Goal: Information Seeking & Learning: Learn about a topic

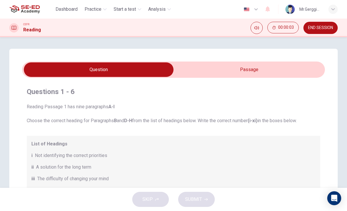
click at [267, 70] on input "checkbox" at bounding box center [99, 69] width 454 height 15
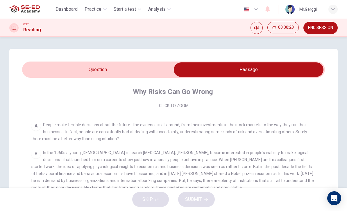
click at [121, 77] on input "checkbox" at bounding box center [248, 69] width 454 height 15
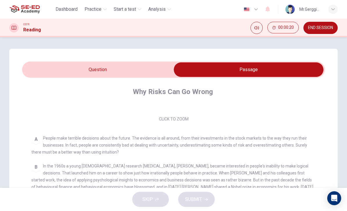
checkbox input "false"
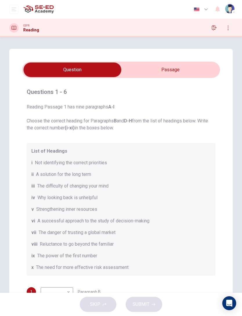
click at [233, 17] on div "Dashboard Practice Start a test Analysis English en ​ Mr.Gerggiat Sribunrueang" at bounding box center [121, 9] width 224 height 19
click at [217, 26] on button "button" at bounding box center [214, 27] width 9 height 9
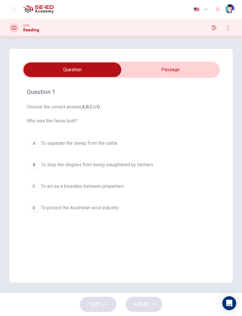
click at [172, 68] on input "checkbox" at bounding box center [72, 69] width 297 height 15
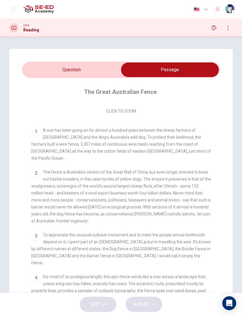
click at [15, 8] on icon "open mobile menu" at bounding box center [14, 9] width 5 height 3
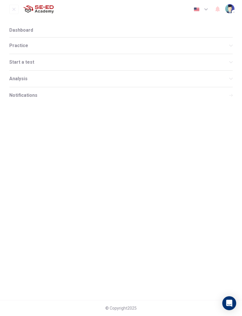
scroll to position [87, 0]
click at [28, 44] on span "Practice" at bounding box center [119, 45] width 220 height 5
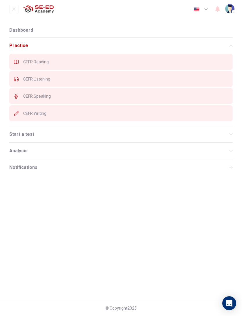
click at [173, 216] on nav "Dashboard Practice CEFR Reading CEFR Listening CEFR Speaking CEFR Writing Start…" at bounding box center [121, 159] width 242 height 281
click at [15, 10] on icon "open mobile menu" at bounding box center [13, 9] width 3 height 3
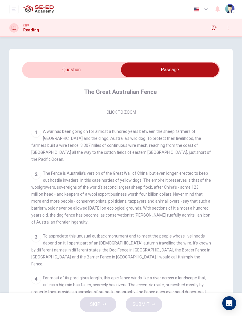
click at [87, 64] on input "checkbox" at bounding box center [169, 69] width 297 height 15
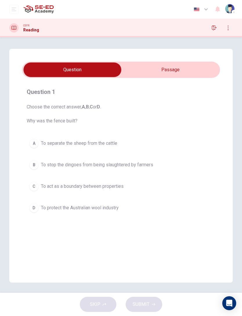
click at [176, 69] on input "checkbox" at bounding box center [72, 69] width 297 height 15
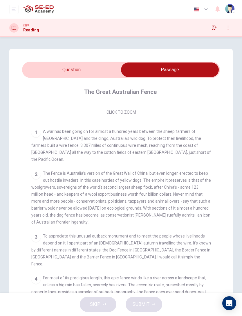
click at [69, 69] on input "checkbox" at bounding box center [169, 69] width 297 height 15
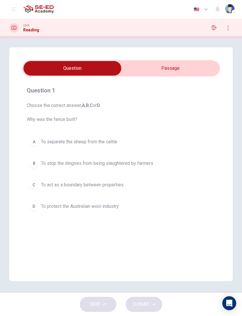
scroll to position [1, 0]
click at [200, 71] on input "checkbox" at bounding box center [72, 68] width 297 height 15
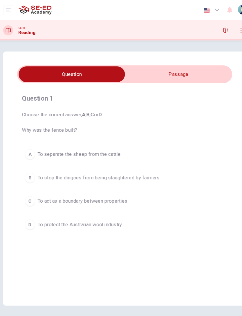
click at [29, 203] on div "D" at bounding box center [33, 205] width 9 height 9
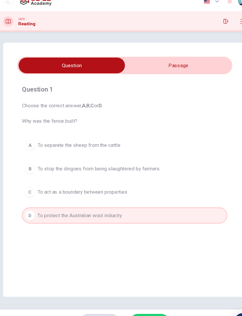
click at [137, 292] on div "SKIP SUBMIT" at bounding box center [121, 303] width 242 height 23
click at [133, 300] on span "SUBMIT" at bounding box center [141, 304] width 17 height 8
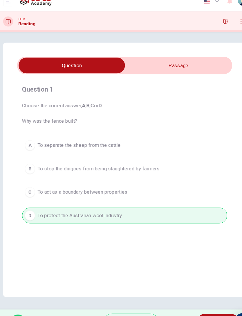
click at [201, 300] on span "NEXT" at bounding box center [203, 304] width 11 height 8
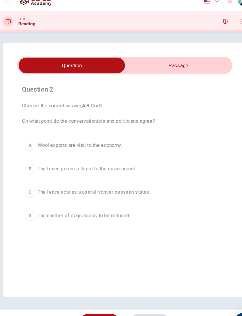
click at [173, 61] on input "checkbox" at bounding box center [72, 68] width 297 height 15
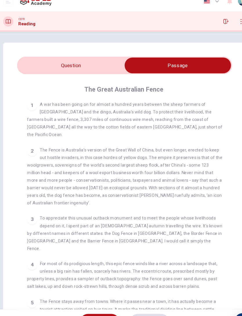
scroll to position [113, 0]
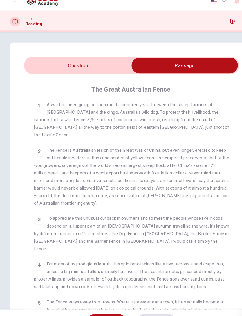
click at [58, 61] on input "checkbox" at bounding box center [169, 68] width 297 height 15
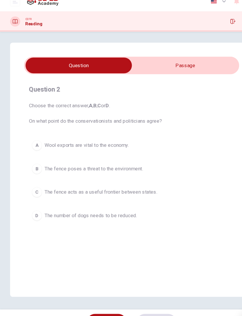
click at [135, 62] on input "checkbox" at bounding box center [72, 68] width 297 height 15
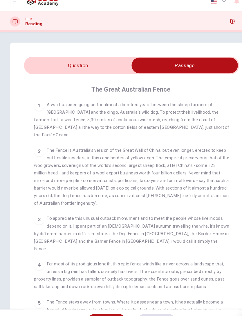
click at [38, 67] on input "checkbox" at bounding box center [169, 68] width 297 height 15
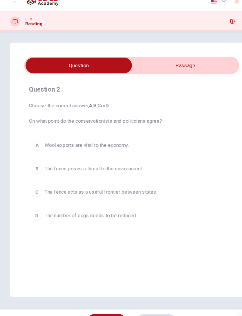
click at [133, 66] on input "checkbox" at bounding box center [72, 68] width 297 height 15
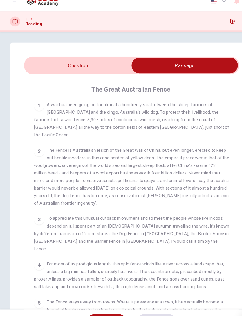
click at [88, 61] on input "checkbox" at bounding box center [169, 68] width 297 height 15
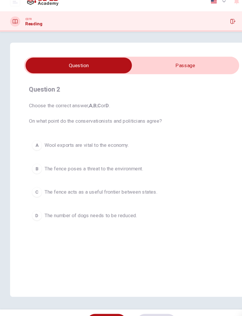
click at [70, 160] on span "The fence poses a threat to the environment." at bounding box center [86, 163] width 91 height 7
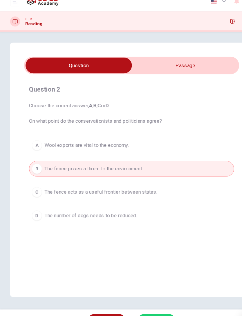
click at [143, 300] on span "SUBMIT" at bounding box center [141, 304] width 17 height 8
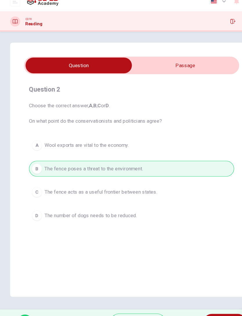
click at [203, 283] on div "Question 2 Choose the correct answer, A , B , C or D . On what point do the con…" at bounding box center [121, 164] width 242 height 255
click at [207, 300] on span "NEXT" at bounding box center [203, 304] width 11 height 8
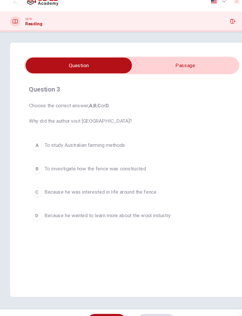
click at [131, 61] on input "checkbox" at bounding box center [72, 68] width 297 height 15
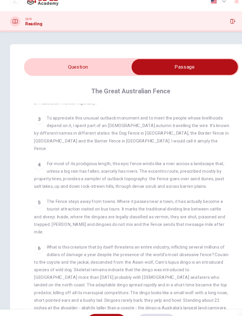
scroll to position [0, 0]
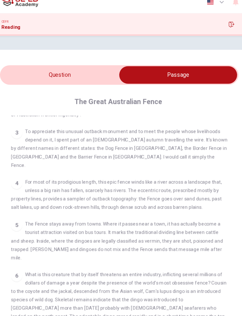
click at [76, 62] on input "checkbox" at bounding box center [169, 69] width 297 height 15
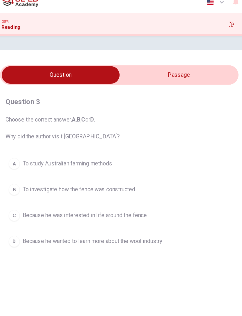
click at [128, 62] on input "checkbox" at bounding box center [72, 69] width 297 height 15
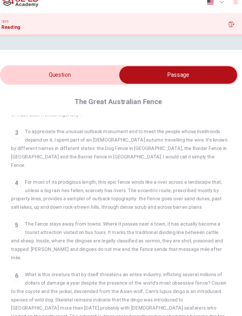
click at [25, 62] on input "checkbox" at bounding box center [169, 69] width 297 height 15
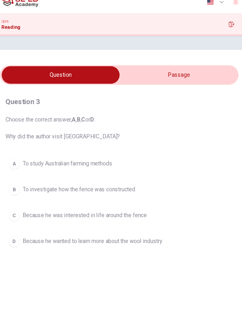
click at [27, 179] on button "C Because he was interested in life around the fence" at bounding box center [121, 186] width 189 height 15
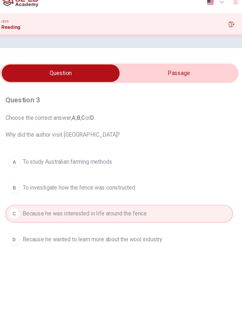
scroll to position [1, 0]
click at [41, 181] on span "Because he was interested in life around the fence" at bounding box center [92, 184] width 103 height 7
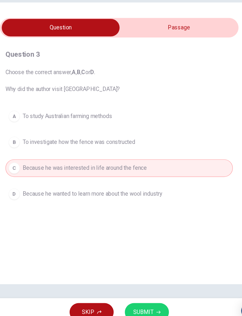
scroll to position [0, 0]
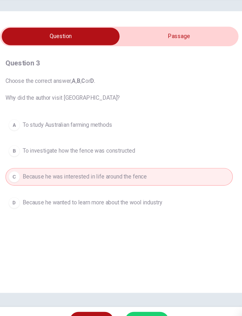
click at [127, 296] on button "SUBMIT" at bounding box center [144, 303] width 37 height 15
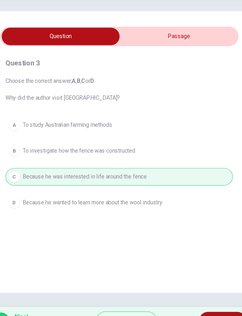
click at [212, 302] on icon "button" at bounding box center [213, 303] width 3 height 3
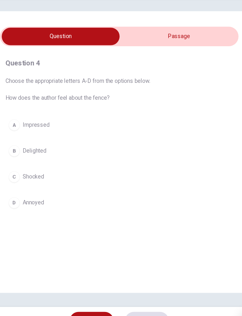
click at [121, 81] on div "Question 4 Choose the appropriate letters A-D from the options below. How does …" at bounding box center [121, 149] width 198 height 137
click at [120, 81] on div "Question 4 Choose the appropriate letters A-D from the options below. How does …" at bounding box center [121, 149] width 198 height 137
click at [141, 61] on input "checkbox" at bounding box center [72, 68] width 297 height 15
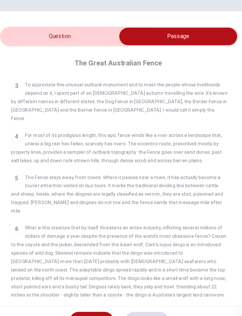
scroll to position [213, 0]
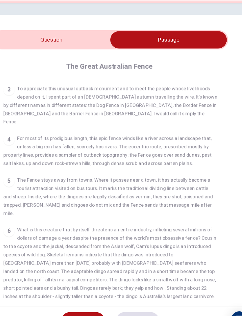
click at [21, 61] on input "checkbox" at bounding box center [169, 68] width 297 height 15
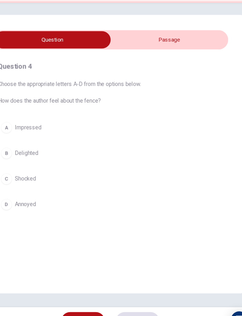
click at [109, 61] on input "checkbox" at bounding box center [72, 68] width 297 height 15
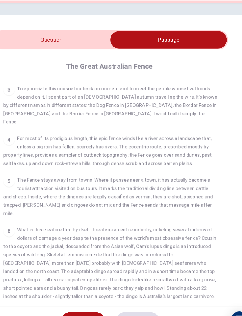
click at [21, 61] on input "checkbox" at bounding box center [169, 68] width 297 height 15
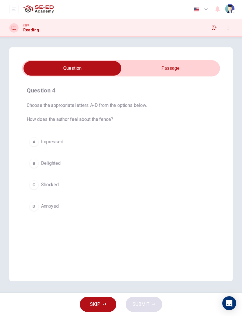
click at [151, 69] on input "checkbox" at bounding box center [72, 68] width 297 height 15
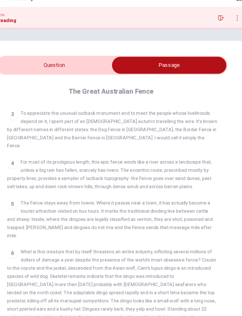
click at [21, 61] on input "checkbox" at bounding box center [169, 68] width 297 height 15
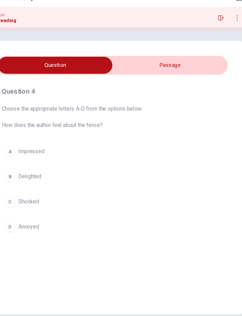
click at [115, 61] on input "checkbox" at bounding box center [72, 68] width 297 height 15
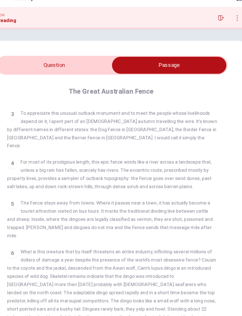
click at [28, 61] on input "checkbox" at bounding box center [169, 68] width 297 height 15
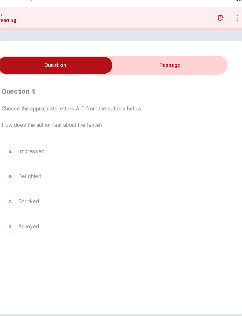
click at [121, 61] on input "checkbox" at bounding box center [72, 68] width 297 height 15
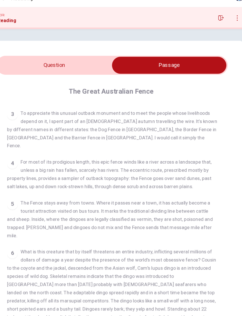
click at [21, 61] on input "checkbox" at bounding box center [169, 68] width 297 height 15
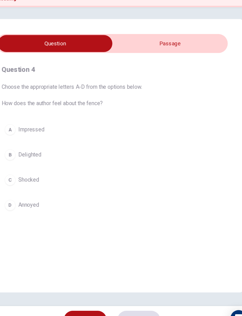
scroll to position [0, 0]
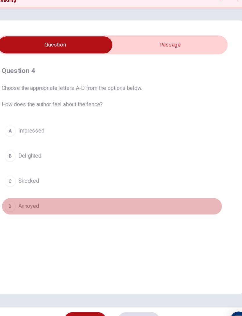
click at [27, 199] on button "D Annoyed" at bounding box center [121, 206] width 189 height 15
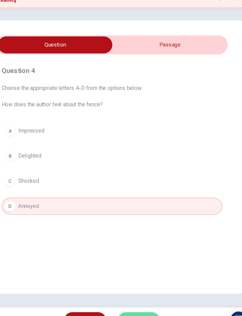
click at [133, 300] on span "SUBMIT" at bounding box center [141, 304] width 17 height 8
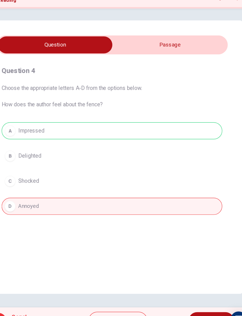
click at [115, 61] on input "checkbox" at bounding box center [72, 68] width 297 height 15
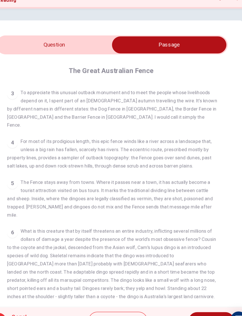
click at [21, 61] on input "checkbox" at bounding box center [169, 68] width 297 height 15
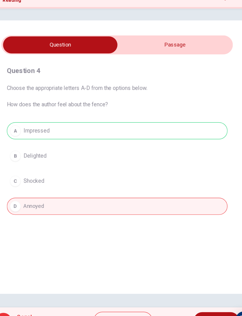
click at [27, 135] on div "A Impressed B Delighted C Shocked D Annoyed" at bounding box center [121, 173] width 189 height 79
click at [27, 134] on div "A Impressed B Delighted C Shocked D Annoyed" at bounding box center [121, 173] width 189 height 79
click at [116, 61] on input "checkbox" at bounding box center [72, 68] width 297 height 15
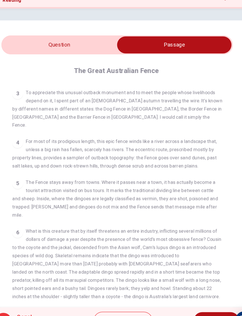
click at [21, 61] on input "checkbox" at bounding box center [169, 68] width 297 height 15
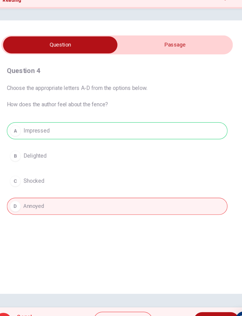
click at [105, 61] on input "checkbox" at bounding box center [72, 68] width 297 height 15
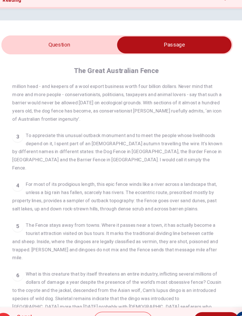
scroll to position [160, 0]
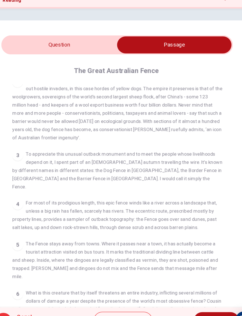
click at [22, 61] on input "checkbox" at bounding box center [169, 68] width 297 height 15
checkbox input "false"
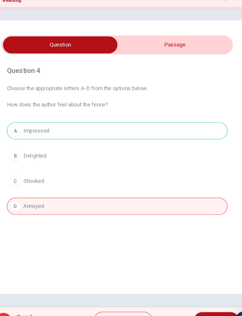
click at [101, 296] on button "Explanation" at bounding box center [126, 304] width 51 height 16
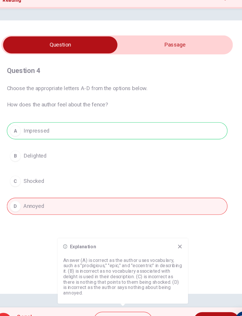
click at [172, 238] on icon at bounding box center [174, 240] width 5 height 5
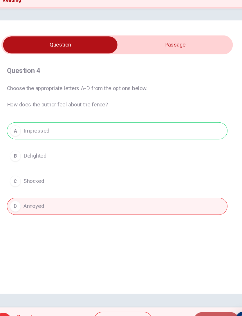
click at [197, 300] on span "NEXT" at bounding box center [202, 304] width 11 height 8
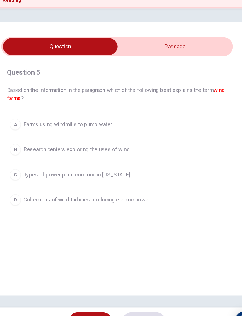
click at [117, 62] on input "checkbox" at bounding box center [72, 69] width 297 height 15
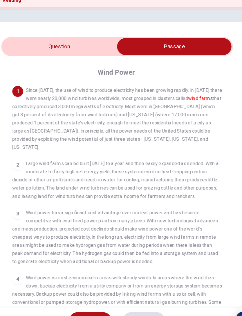
click at [12, 49] on div "Question 5 Based on the information in the paragraph which of the following bes…" at bounding box center [121, 186] width 224 height 275
click at [21, 62] on input "checkbox" at bounding box center [169, 69] width 297 height 15
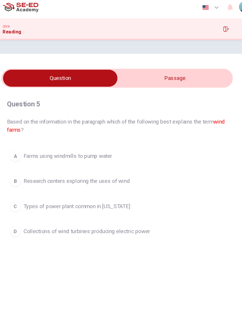
click at [116, 78] on div "Question 5 Based on the information in the paragraph which of the following bes…" at bounding box center [121, 147] width 198 height 139
click at [105, 71] on input "checkbox" at bounding box center [72, 69] width 297 height 15
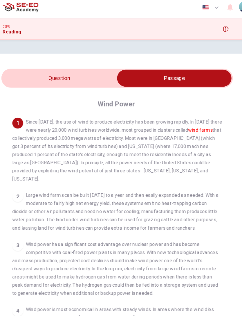
click at [26, 67] on input "checkbox" at bounding box center [169, 69] width 297 height 15
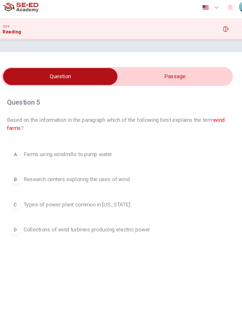
scroll to position [1, 0]
click at [113, 61] on input "checkbox" at bounding box center [72, 68] width 297 height 15
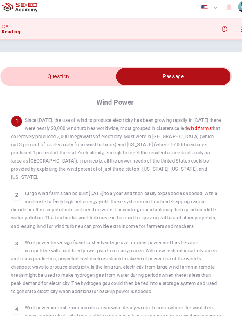
click at [21, 62] on input "checkbox" at bounding box center [169, 68] width 297 height 15
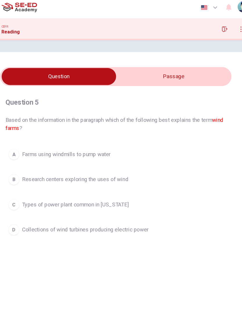
click at [128, 61] on input "checkbox" at bounding box center [72, 68] width 297 height 15
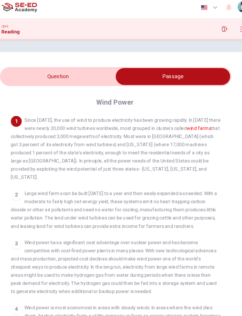
click at [37, 69] on input "checkbox" at bounding box center [169, 68] width 297 height 15
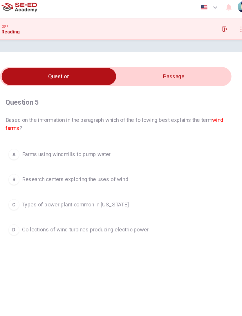
click at [127, 64] on input "checkbox" at bounding box center [72, 68] width 297 height 15
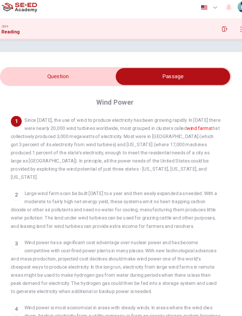
click at [21, 64] on input "checkbox" at bounding box center [169, 68] width 297 height 15
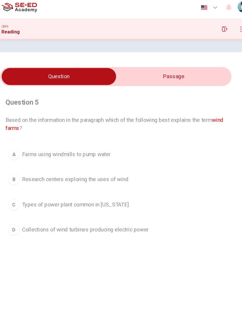
click at [110, 62] on input "checkbox" at bounding box center [72, 68] width 297 height 15
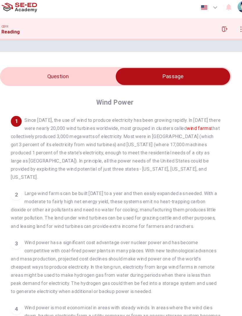
click at [21, 61] on input "checkbox" at bounding box center [169, 68] width 297 height 15
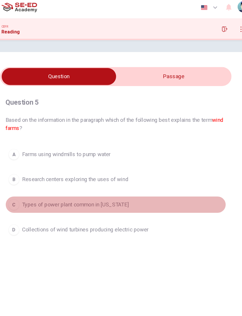
click at [29, 178] on div "C" at bounding box center [33, 177] width 9 height 9
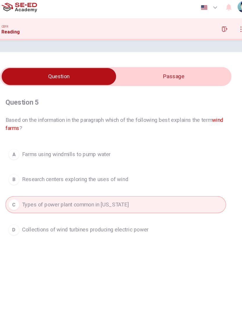
click at [119, 71] on input "checkbox" at bounding box center [72, 68] width 297 height 15
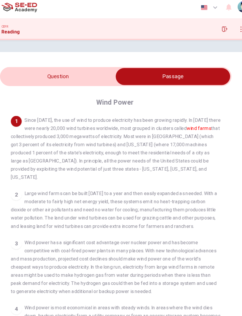
click at [21, 61] on input "checkbox" at bounding box center [169, 68] width 297 height 15
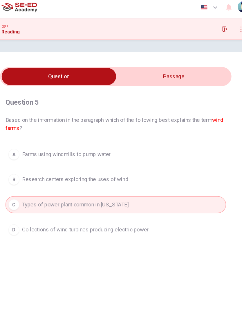
click at [41, 133] on span "Farms using windmills to pump water" at bounding box center [79, 134] width 76 height 7
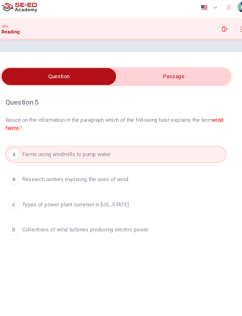
click at [27, 185] on div "A Farms using windmills to pump water B Research centers exploring the uses of …" at bounding box center [121, 166] width 189 height 79
click at [27, 127] on button "A Farms using windmills to pump water" at bounding box center [121, 134] width 189 height 15
click at [41, 176] on span "Types of power plant common in [US_STATE]" at bounding box center [86, 177] width 91 height 7
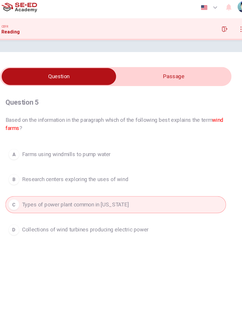
click at [29, 133] on div "A" at bounding box center [33, 134] width 9 height 9
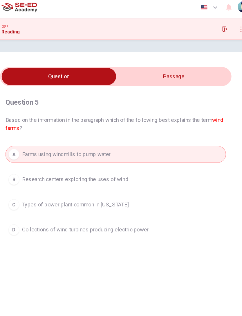
click at [27, 182] on button "C Types of power plant common in [US_STATE]" at bounding box center [121, 177] width 189 height 15
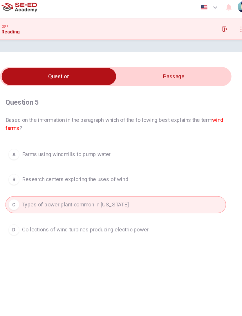
click at [29, 133] on div "A" at bounding box center [33, 134] width 9 height 9
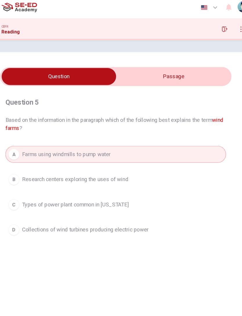
click at [29, 176] on div "C" at bounding box center [33, 177] width 9 height 9
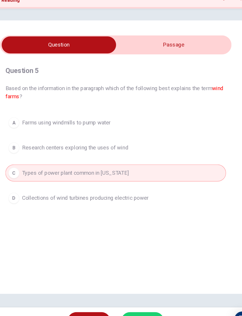
click at [126, 296] on button "SUBMIT" at bounding box center [144, 303] width 37 height 15
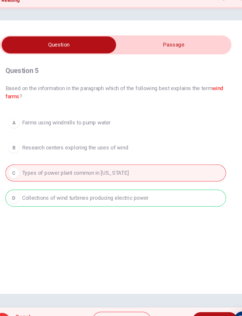
click at [109, 296] on button "Explanation" at bounding box center [126, 304] width 51 height 16
click at [60, 160] on div "A Farms using windmills to pump water B Research centers exploring the uses of …" at bounding box center [121, 166] width 189 height 79
click at [149, 204] on div "Question 5 Based on the information in the paragraph which of the following bes…" at bounding box center [121, 163] width 224 height 233
click at [186, 296] on button "NEXT" at bounding box center [205, 303] width 39 height 15
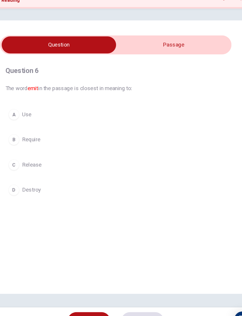
click at [27, 185] on button "D Destroy" at bounding box center [121, 192] width 189 height 15
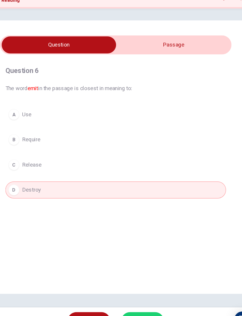
click at [29, 166] on div "C" at bounding box center [33, 170] width 9 height 9
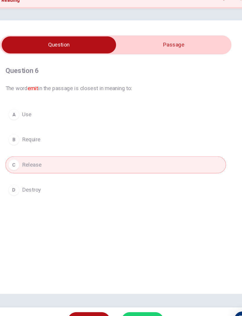
click at [29, 188] on div "D" at bounding box center [33, 192] width 9 height 9
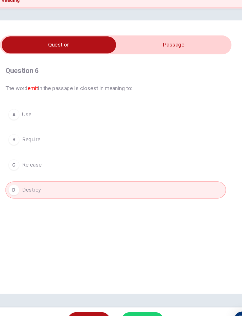
click at [29, 166] on div "C" at bounding box center [33, 170] width 9 height 9
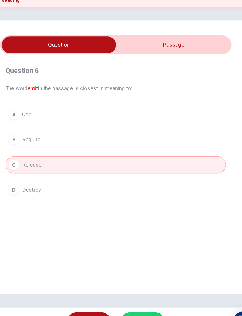
click at [29, 188] on div "D" at bounding box center [33, 192] width 9 height 9
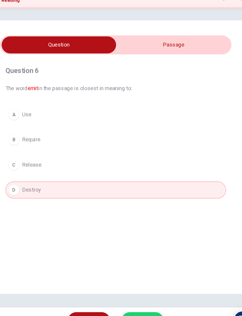
click at [27, 163] on button "C Release" at bounding box center [121, 170] width 189 height 15
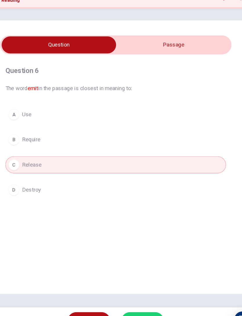
click at [29, 188] on div "D" at bounding box center [33, 192] width 9 height 9
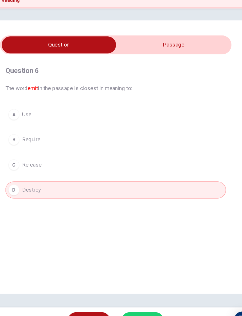
click at [27, 133] on div "A Use B Require C Release D Destroy" at bounding box center [121, 159] width 189 height 79
click at [29, 166] on div "C" at bounding box center [33, 170] width 9 height 9
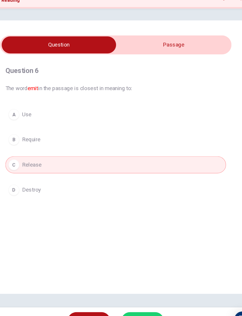
click at [29, 188] on div "D" at bounding box center [33, 192] width 9 height 9
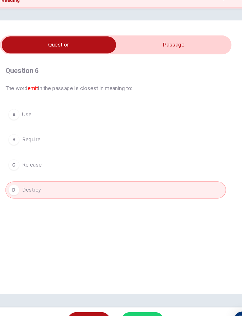
click at [29, 166] on div "C" at bounding box center [33, 170] width 9 height 9
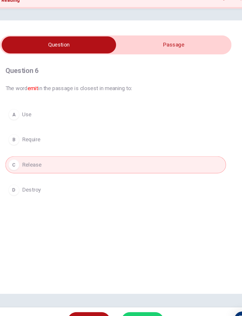
click at [29, 188] on div "D" at bounding box center [33, 192] width 9 height 9
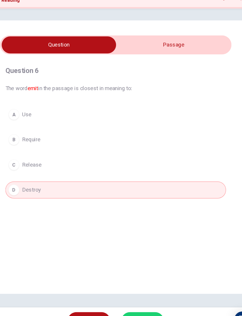
click at [27, 163] on button "C Release" at bounding box center [121, 170] width 189 height 15
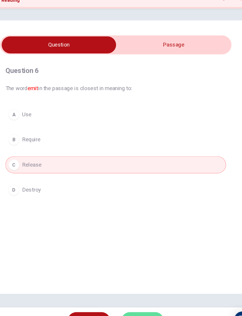
click at [133, 296] on button "SUBMIT" at bounding box center [144, 303] width 37 height 15
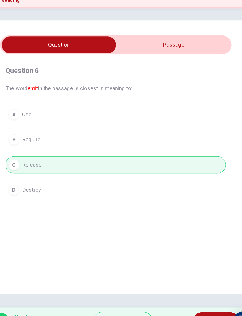
click at [187, 296] on button "NEXT" at bounding box center [206, 303] width 39 height 15
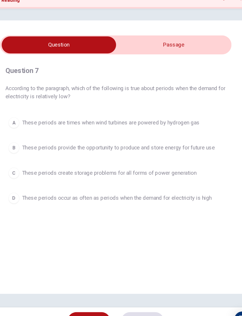
click at [129, 61] on input "checkbox" at bounding box center [72, 68] width 297 height 15
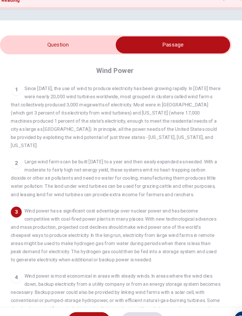
scroll to position [0, 0]
click at [34, 61] on input "checkbox" at bounding box center [169, 68] width 297 height 15
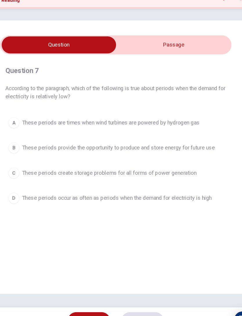
click at [130, 61] on input "checkbox" at bounding box center [72, 68] width 297 height 15
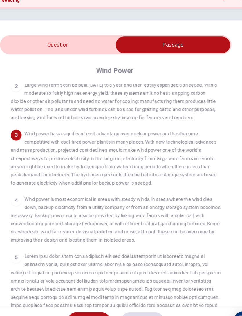
scroll to position [57, 0]
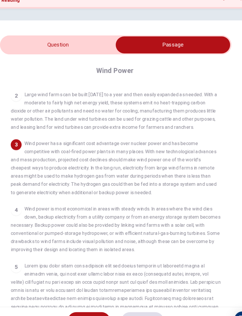
click at [64, 61] on input "checkbox" at bounding box center [169, 68] width 297 height 15
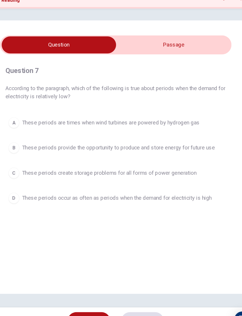
click at [141, 61] on input "checkbox" at bounding box center [72, 68] width 297 height 15
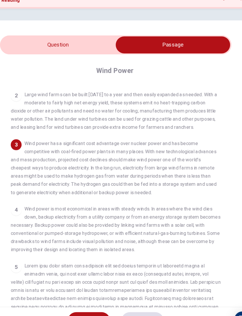
click at [21, 61] on input "checkbox" at bounding box center [169, 68] width 297 height 15
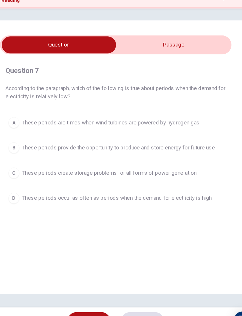
click at [201, 122] on div "Question 7 According to the paragraph, which of the following is true about per…" at bounding box center [121, 163] width 224 height 233
click at [41, 153] on span "These periods provide the opportunity to produce and store energy for future use" at bounding box center [123, 156] width 165 height 7
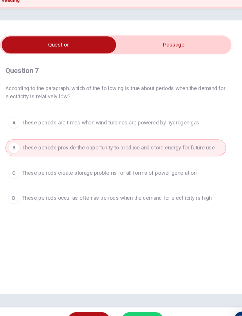
click at [115, 61] on input "checkbox" at bounding box center [72, 68] width 297 height 15
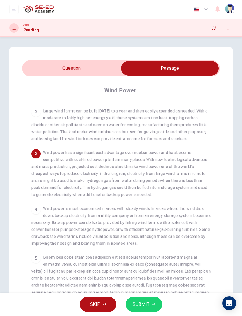
click at [68, 54] on div "Question 7 According to the paragraph, which of the following is true about per…" at bounding box center [121, 184] width 224 height 275
click at [49, 62] on input "checkbox" at bounding box center [169, 68] width 297 height 15
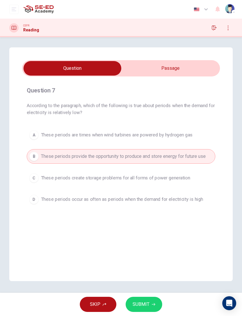
click at [151, 300] on button "SUBMIT" at bounding box center [144, 303] width 37 height 15
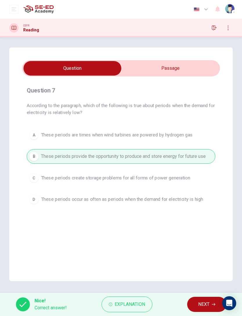
click at [198, 306] on span "NEXT" at bounding box center [203, 304] width 11 height 8
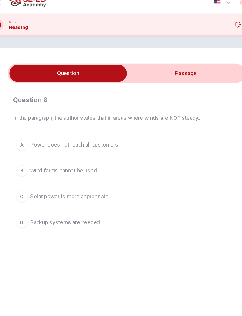
click at [113, 76] on div "Question 8 In the paragraph, the author states that in areas where winds are NO…" at bounding box center [121, 142] width 198 height 132
click at [114, 61] on input "checkbox" at bounding box center [72, 68] width 297 height 15
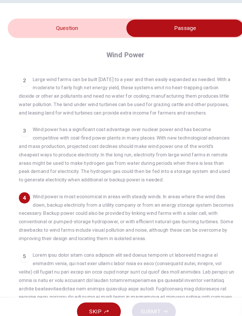
scroll to position [0, 0]
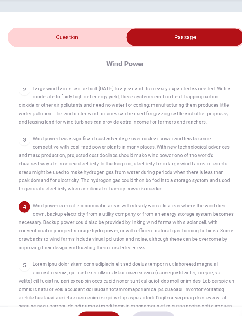
click at [21, 61] on input "checkbox" at bounding box center [169, 68] width 297 height 15
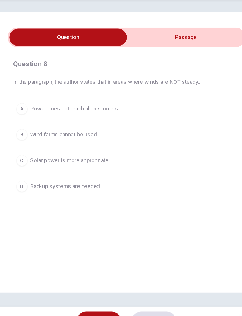
click at [118, 61] on input "checkbox" at bounding box center [72, 68] width 297 height 15
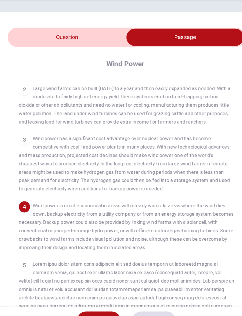
click at [50, 61] on input "checkbox" at bounding box center [169, 68] width 297 height 15
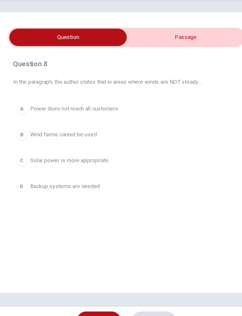
click at [171, 61] on input "checkbox" at bounding box center [72, 68] width 297 height 15
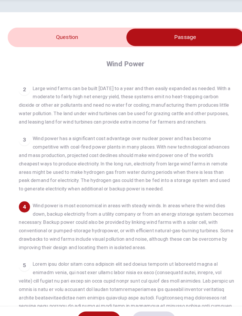
click at [21, 61] on input "checkbox" at bounding box center [169, 68] width 297 height 15
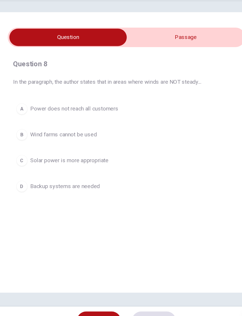
click at [27, 163] on button "C Solar power is more appropriate" at bounding box center [121, 170] width 189 height 15
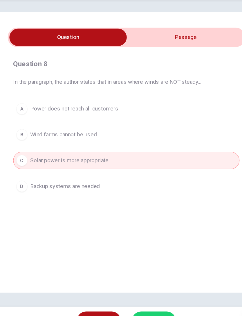
click at [132, 296] on button "SUBMIT" at bounding box center [144, 303] width 37 height 15
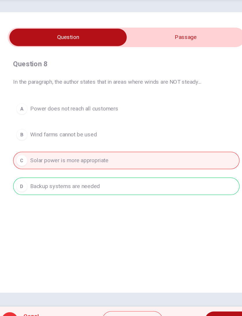
click at [153, 61] on input "checkbox" at bounding box center [72, 68] width 297 height 15
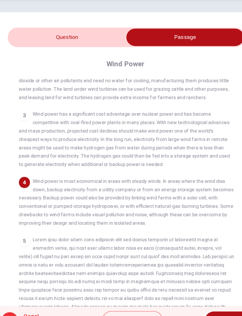
scroll to position [78, 0]
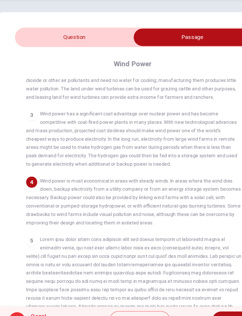
click at [129, 134] on div "1 Since [DATE], the use of wind to produce electricity has been growing rapidly…" at bounding box center [124, 206] width 187 height 208
click at [84, 61] on input "checkbox" at bounding box center [169, 68] width 297 height 15
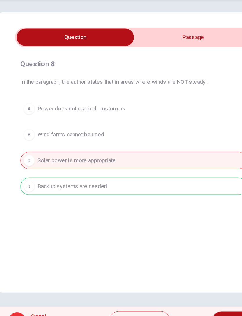
click at [132, 300] on span "Explanation" at bounding box center [129, 304] width 30 height 8
click at [113, 120] on div "A Power does not reach all customers B Wind farms cannot be used C Solar power …" at bounding box center [121, 159] width 189 height 79
click at [107, 120] on div "A Power does not reach all customers B Wind farms cannot be used C Solar power …" at bounding box center [121, 159] width 189 height 79
click at [118, 154] on div "A Power does not reach all customers B Wind farms cannot be used C Solar power …" at bounding box center [121, 159] width 189 height 79
click at [197, 300] on span "NEXT" at bounding box center [202, 304] width 11 height 8
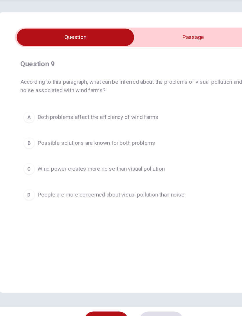
click at [162, 61] on input "checkbox" at bounding box center [72, 68] width 297 height 15
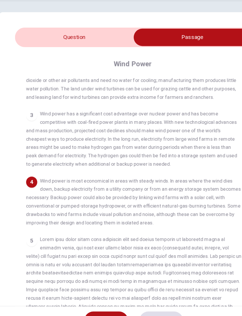
click at [92, 61] on input "checkbox" at bounding box center [169, 68] width 297 height 15
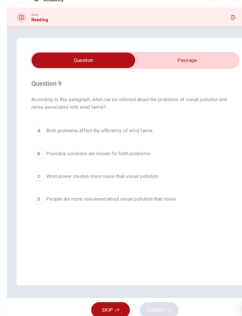
scroll to position [0, 0]
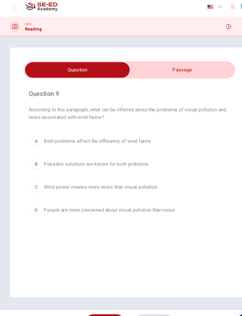
click at [186, 65] on input "checkbox" at bounding box center [72, 68] width 297 height 15
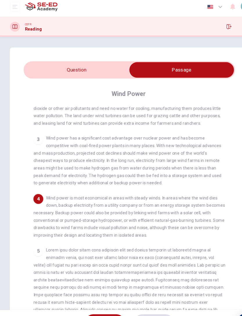
click at [99, 67] on input "checkbox" at bounding box center [169, 68] width 297 height 15
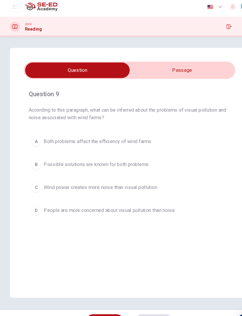
scroll to position [1, 0]
click at [185, 61] on input "checkbox" at bounding box center [72, 68] width 297 height 15
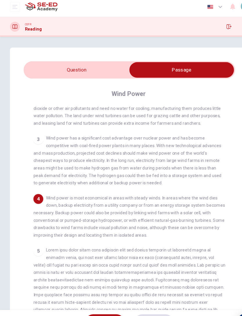
click at [115, 65] on input "checkbox" at bounding box center [169, 68] width 297 height 15
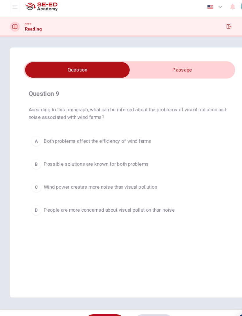
click at [36, 143] on div "A Both problems affect the efficiency of wind farms B Possible solutions are kn…" at bounding box center [121, 166] width 189 height 79
click at [35, 143] on div "A Both problems affect the efficiency of wind farms B Possible solutions are kn…" at bounding box center [121, 166] width 189 height 79
click at [149, 292] on div "SKIP SUBMIT" at bounding box center [121, 303] width 242 height 23
click at [34, 152] on div "B" at bounding box center [33, 156] width 9 height 9
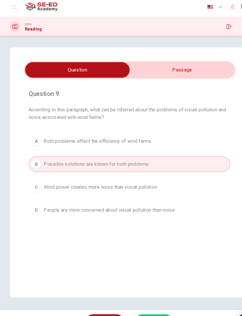
click at [149, 300] on span "SUBMIT" at bounding box center [141, 304] width 17 height 8
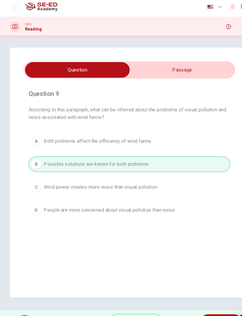
click at [208, 302] on span "NEXT" at bounding box center [203, 304] width 11 height 8
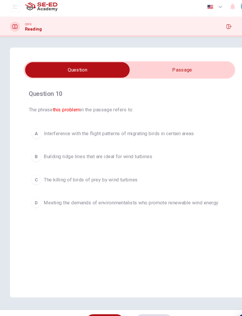
click at [183, 61] on input "checkbox" at bounding box center [72, 68] width 297 height 15
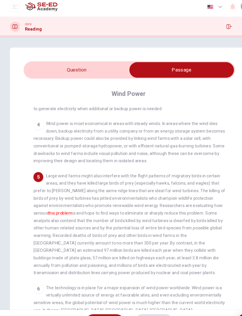
scroll to position [149, 0]
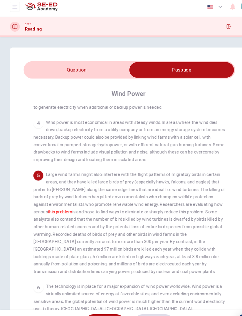
click at [53, 79] on div "Wind Power 1 Since [DATE], the use of wind to produce electricity has been grow…" at bounding box center [121, 197] width 198 height 243
click at [43, 62] on input "checkbox" at bounding box center [169, 68] width 297 height 15
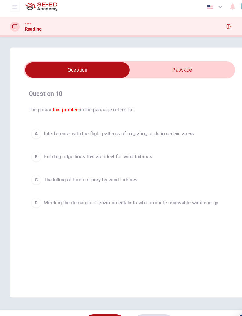
click at [152, 67] on input "checkbox" at bounding box center [72, 68] width 297 height 15
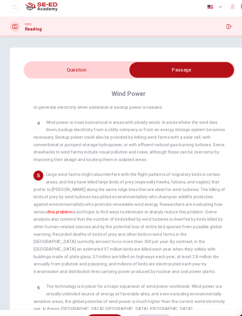
click at [39, 71] on input "checkbox" at bounding box center [169, 68] width 297 height 15
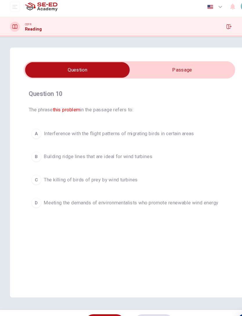
click at [34, 166] on div "C" at bounding box center [33, 170] width 9 height 9
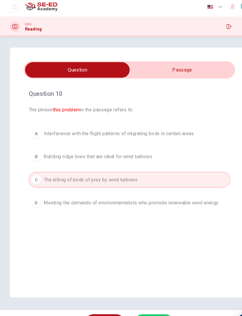
click at [149, 302] on button "SUBMIT" at bounding box center [144, 303] width 37 height 15
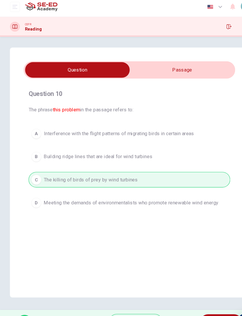
click at [210, 304] on button "NEXT" at bounding box center [206, 303] width 39 height 15
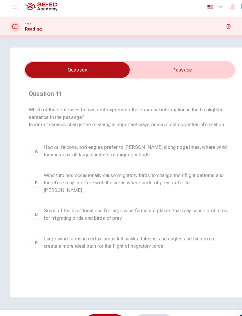
click at [180, 61] on input "checkbox" at bounding box center [72, 68] width 297 height 15
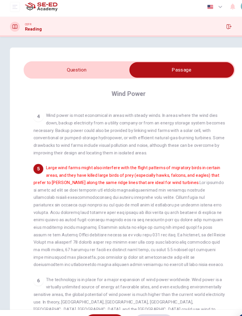
scroll to position [154, 0]
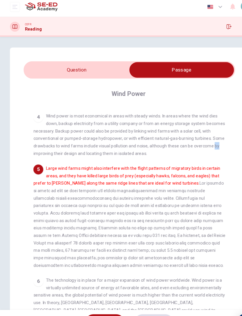
click at [169, 146] on div "1 Since [DATE], the use of wind to produce electricity has been growing rapidly…" at bounding box center [124, 206] width 187 height 208
click at [87, 62] on input "checkbox" at bounding box center [169, 68] width 297 height 15
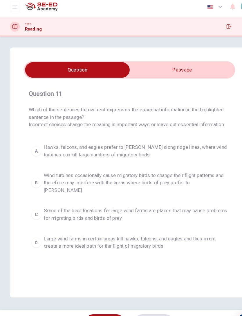
click at [49, 142] on span "Hawks, falcons, and eagles prefer to [PERSON_NAME] along ridge lines, where win…" at bounding box center [127, 144] width 172 height 14
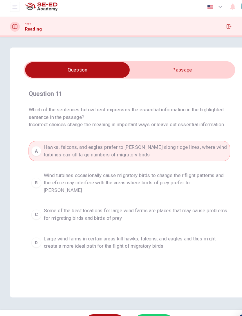
click at [181, 61] on input "checkbox" at bounding box center [72, 68] width 297 height 15
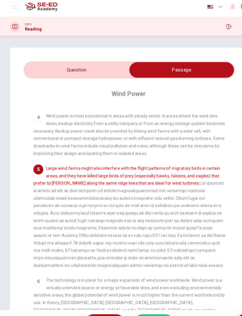
click at [103, 63] on input "checkbox" at bounding box center [169, 68] width 297 height 15
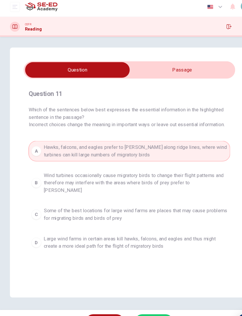
click at [151, 300] on button "SUBMIT" at bounding box center [144, 303] width 37 height 15
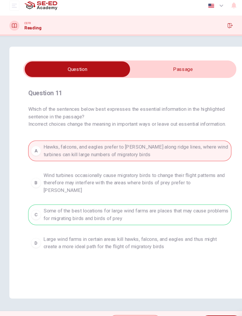
click at [188, 224] on div "A Hawks, falcons, and eagles prefer to [PERSON_NAME] along ridge lines, where w…" at bounding box center [121, 186] width 189 height 105
click at [127, 300] on span "Explanation" at bounding box center [129, 304] width 30 height 8
click at [163, 169] on div "A Hawks, falcons, and eagles prefer to [PERSON_NAME] along ridge lines, where w…" at bounding box center [121, 186] width 189 height 105
click at [188, 222] on div "A Hawks, falcons, and eagles prefer to [PERSON_NAME] along ridge lines, where w…" at bounding box center [121, 186] width 189 height 105
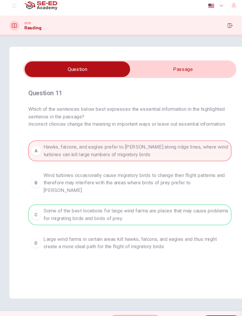
click at [107, 164] on div "A Hawks, falcons, and eagles prefer to [PERSON_NAME] along ridge lines, where w…" at bounding box center [121, 186] width 189 height 105
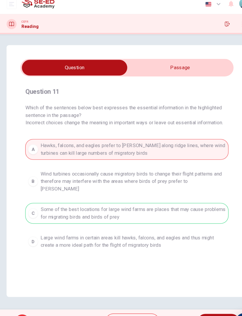
click at [203, 300] on span "NEXT" at bounding box center [202, 304] width 11 height 8
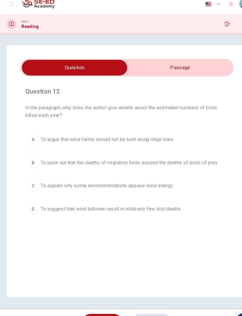
click at [178, 61] on input "checkbox" at bounding box center [72, 68] width 297 height 15
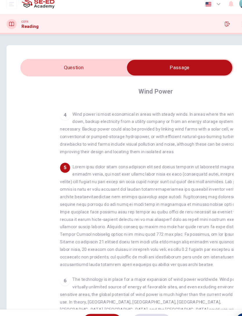
checkbox input "false"
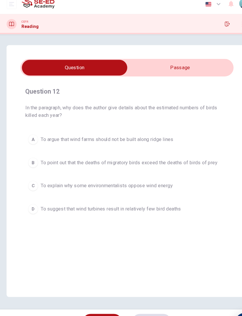
click at [12, 23] on div at bounding box center [13, 27] width 9 height 9
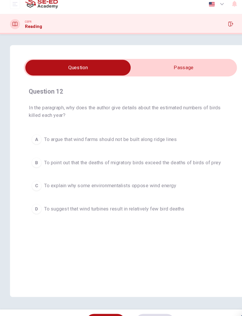
click at [14, 5] on button "open mobile menu" at bounding box center [13, 9] width 9 height 9
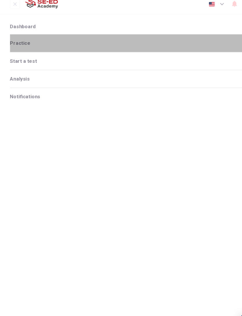
click at [65, 37] on div "Practice" at bounding box center [121, 45] width 224 height 16
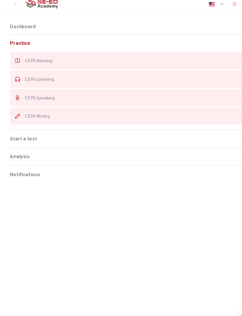
click at [74, 54] on div "CEFR Reading" at bounding box center [121, 62] width 224 height 16
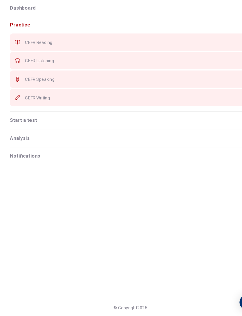
scroll to position [0, 0]
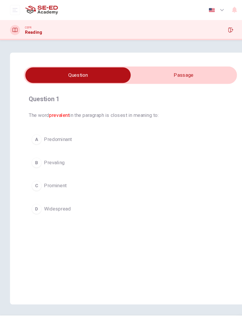
click at [196, 69] on input "checkbox" at bounding box center [72, 69] width 297 height 15
checkbox input "true"
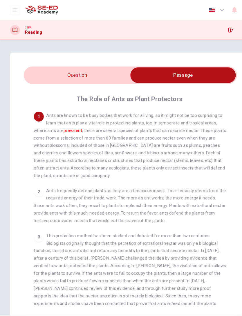
click at [9, 25] on div "CEFR Reading" at bounding box center [24, 27] width 30 height 9
click at [18, 8] on button "open mobile menu" at bounding box center [13, 9] width 9 height 9
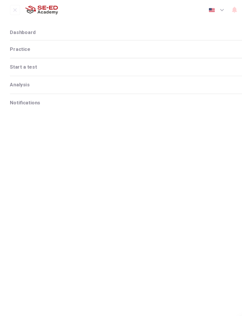
click at [33, 43] on div "Practice" at bounding box center [121, 45] width 224 height 16
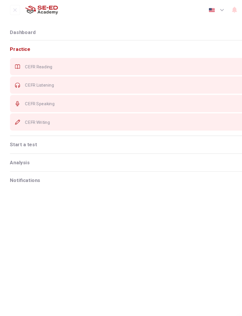
click at [42, 80] on span "CEFR Listening" at bounding box center [125, 79] width 205 height 5
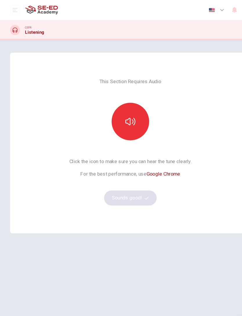
click at [129, 180] on div "Click the icon to make sure you can hear the tune clearly. For the best perform…" at bounding box center [121, 168] width 114 height 44
click at [125, 106] on button "button" at bounding box center [121, 112] width 35 height 35
click at [126, 184] on button "Sounds good!" at bounding box center [121, 183] width 49 height 14
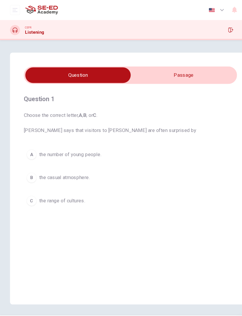
click at [171, 68] on input "checkbox" at bounding box center [72, 69] width 297 height 15
checkbox input "true"
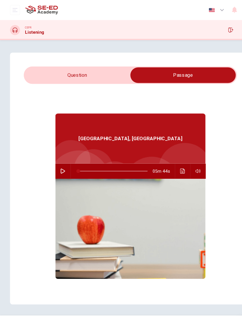
click at [62, 155] on button "button" at bounding box center [58, 159] width 9 height 14
click at [173, 154] on button "Click to see the audio transcription" at bounding box center [169, 159] width 9 height 14
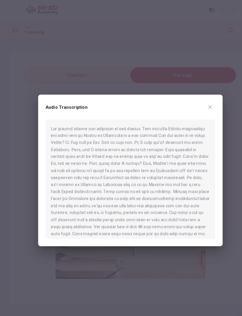
scroll to position [-2, 0]
click at [162, 60] on div at bounding box center [121, 158] width 242 height 316
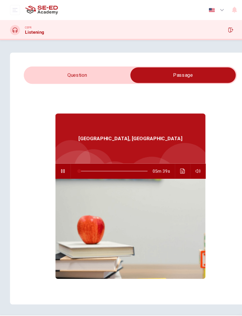
click at [151, 44] on div "Question 1 Choose the correct letter, A , B , or C . Joanne says that visitors …" at bounding box center [121, 164] width 242 height 255
type input "2"
click at [94, 62] on input "checkbox" at bounding box center [169, 69] width 297 height 15
checkbox input "false"
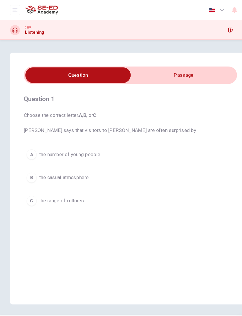
type input "12"
click at [190, 68] on input "checkbox" at bounding box center [72, 69] width 297 height 15
checkbox input "true"
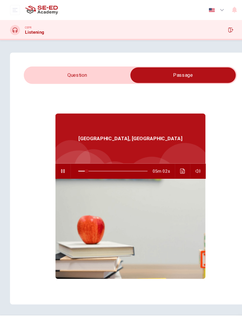
click at [171, 158] on icon "Click to see the audio transcription" at bounding box center [169, 158] width 5 height 5
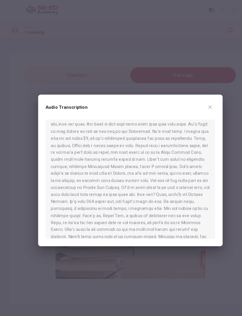
scroll to position [302, 0]
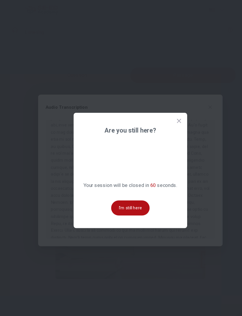
type input "0"
click at [174, 96] on div at bounding box center [121, 158] width 242 height 316
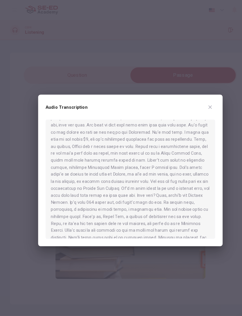
click at [171, 121] on div at bounding box center [120, 166] width 157 height 110
click at [198, 100] on button "button" at bounding box center [194, 99] width 9 height 9
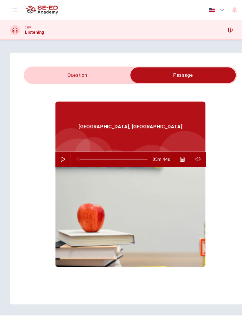
scroll to position [12, 0]
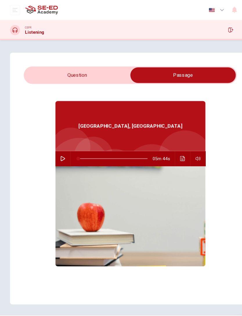
click at [90, 68] on input "checkbox" at bounding box center [169, 69] width 297 height 15
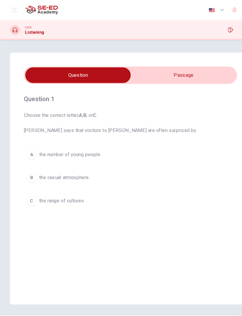
scroll to position [0, 0]
click at [89, 187] on button "C the range of cultures." at bounding box center [121, 186] width 198 height 15
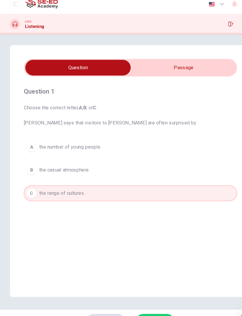
click at [156, 296] on button "SUBMIT" at bounding box center [144, 303] width 37 height 15
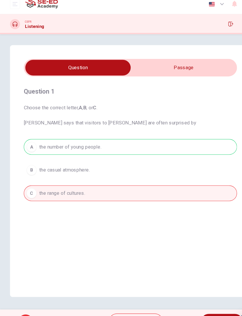
click at [210, 296] on button "NEXT" at bounding box center [205, 303] width 39 height 15
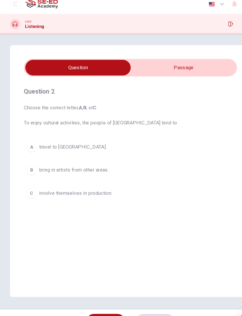
click at [100, 138] on button "A travel to southern Australia." at bounding box center [121, 141] width 198 height 15
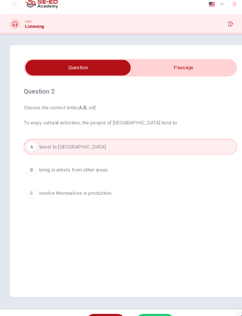
click at [150, 296] on button "SUBMIT" at bounding box center [144, 303] width 37 height 15
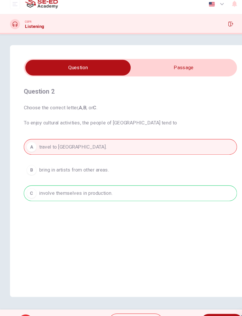
click at [210, 296] on button "NEXT" at bounding box center [205, 303] width 39 height 15
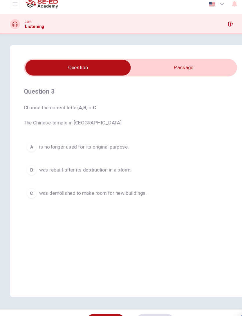
click at [136, 156] on button "B was rebuilt after its destruction in a storm." at bounding box center [121, 163] width 198 height 15
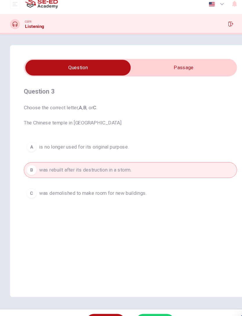
click at [154, 296] on button "SUBMIT" at bounding box center [144, 303] width 37 height 15
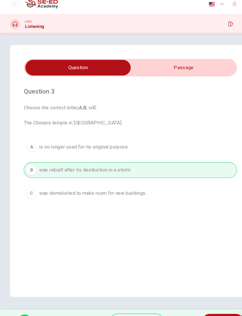
click at [210, 300] on span "NEXT" at bounding box center [203, 304] width 11 height 8
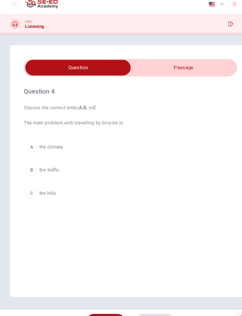
click at [49, 142] on button "A the climate." at bounding box center [121, 141] width 198 height 15
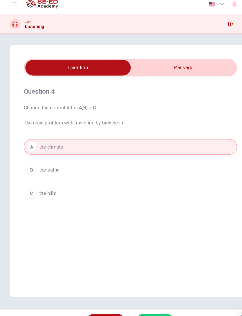
click at [149, 296] on button "SUBMIT" at bounding box center [144, 303] width 37 height 15
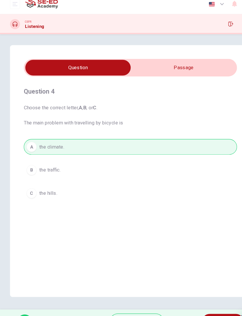
click at [208, 300] on span "NEXT" at bounding box center [203, 304] width 11 height 8
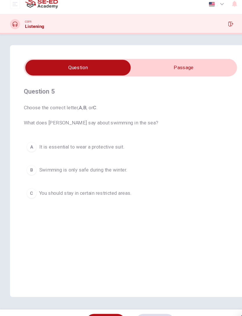
click at [129, 186] on button "C You should stay in certain restricted areas." at bounding box center [121, 184] width 198 height 15
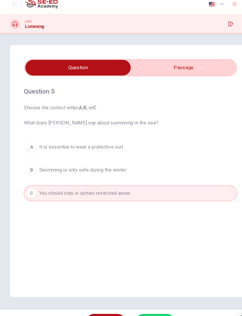
click at [155, 296] on button "SUBMIT" at bounding box center [144, 303] width 37 height 15
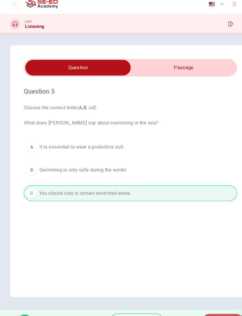
click at [205, 300] on span "NEXT" at bounding box center [203, 304] width 11 height 8
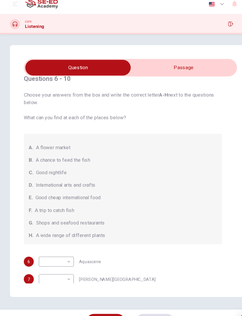
scroll to position [11, 0]
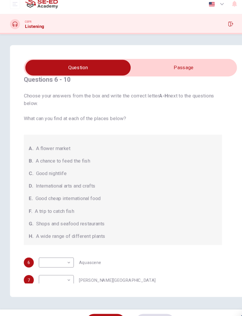
click at [185, 54] on div "Questions 6 - 10 Choose your answers from the box and write the correct letter …" at bounding box center [121, 163] width 224 height 233
click at [189, 61] on input "checkbox" at bounding box center [72, 68] width 297 height 15
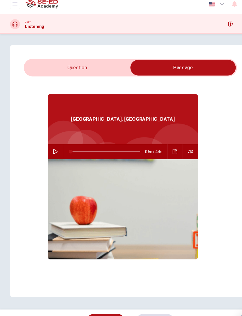
click at [101, 61] on input "checkbox" at bounding box center [169, 68] width 297 height 15
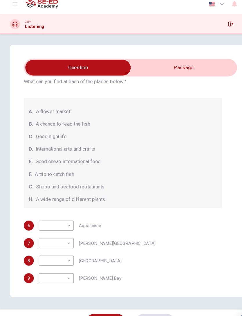
scroll to position [35, 0]
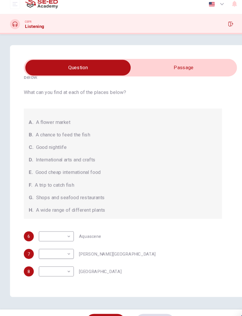
click at [190, 62] on input "checkbox" at bounding box center [72, 68] width 297 height 15
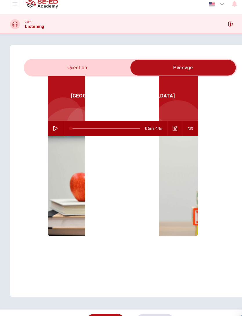
scroll to position [33, 0]
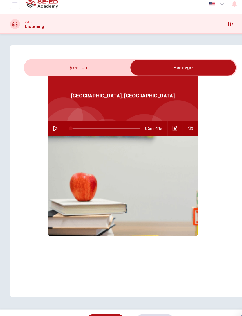
click at [87, 61] on input "checkbox" at bounding box center [169, 68] width 297 height 15
checkbox input "false"
